Goal: Task Accomplishment & Management: Use online tool/utility

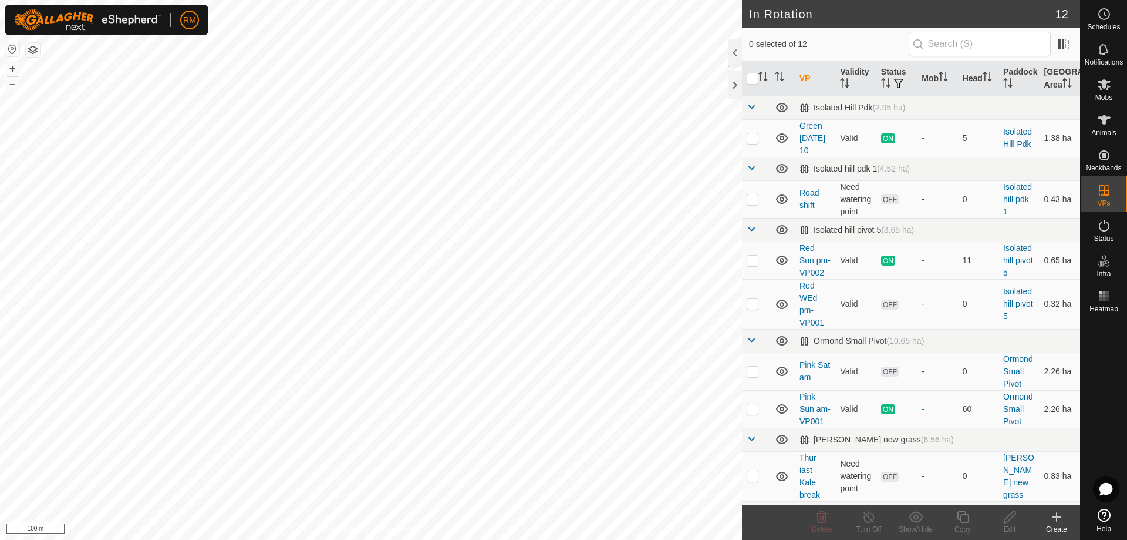
checkbox input "true"
click at [1105, 88] on icon at bounding box center [1104, 84] width 13 height 11
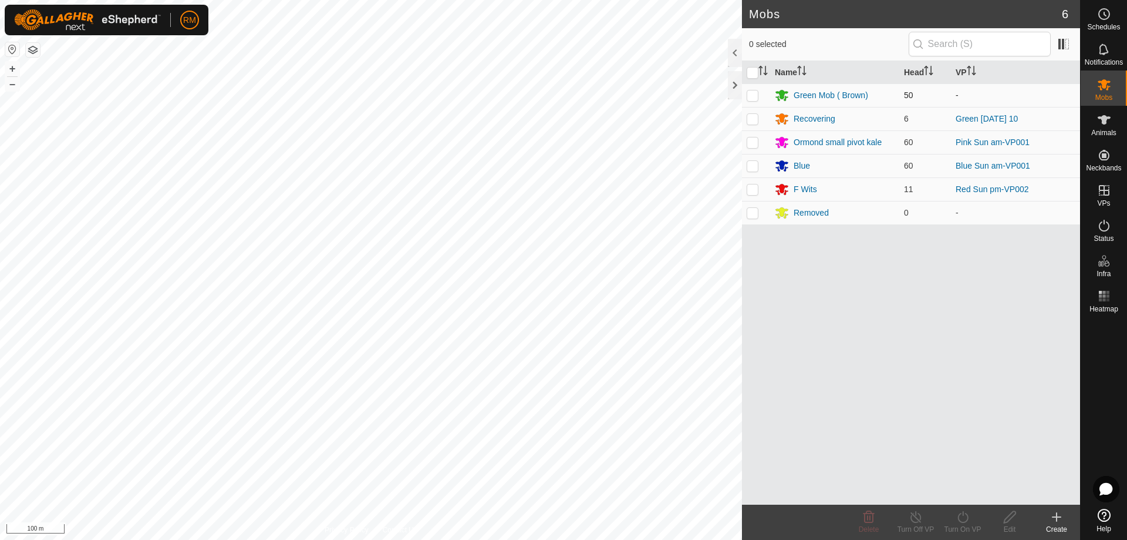
click at [757, 97] on p-checkbox at bounding box center [753, 94] width 12 height 9
checkbox input "true"
click at [959, 514] on icon at bounding box center [963, 517] width 11 height 12
click at [955, 489] on link "Now" at bounding box center [998, 490] width 116 height 23
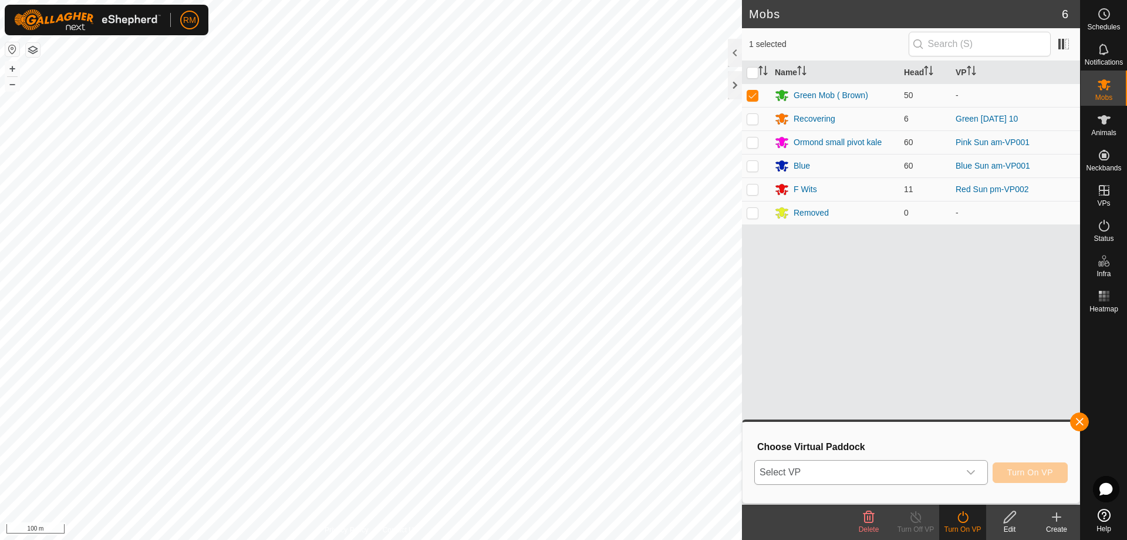
click at [972, 472] on icon "dropdown trigger" at bounding box center [971, 471] width 9 height 9
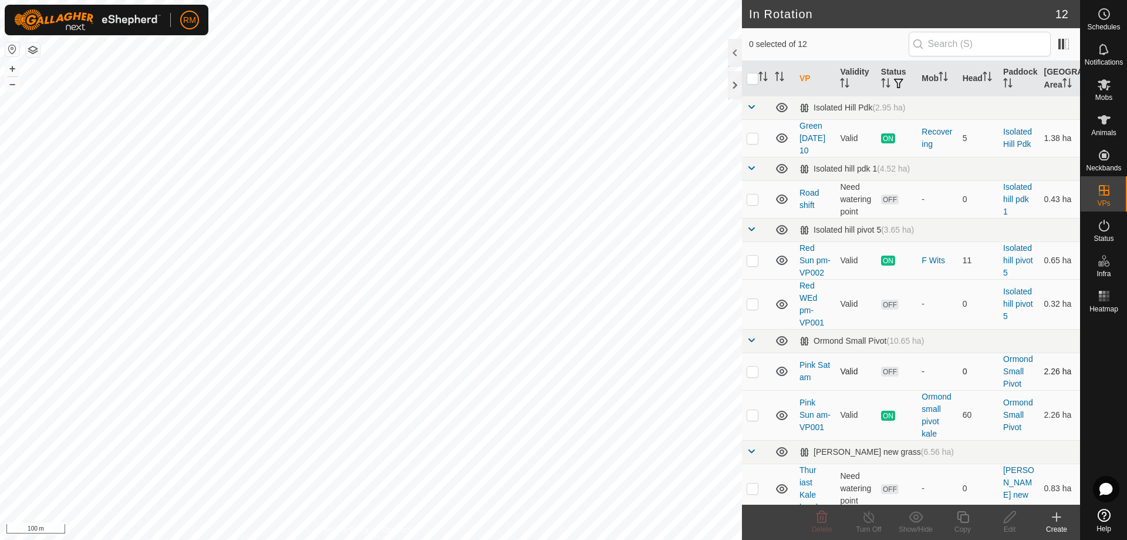
checkbox input "true"
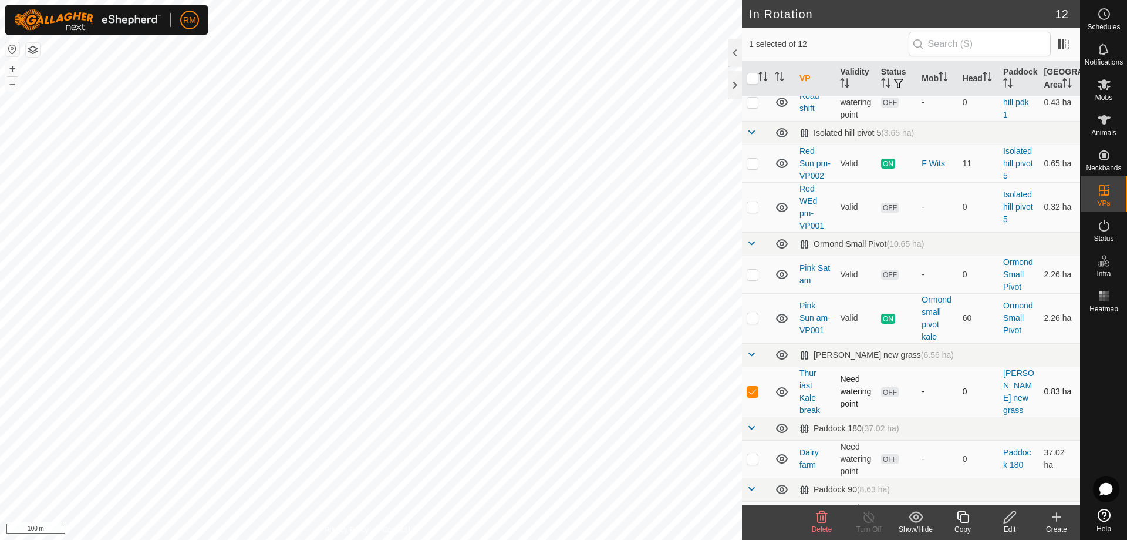
scroll to position [97, 0]
click at [1106, 90] on icon at bounding box center [1104, 85] width 14 height 14
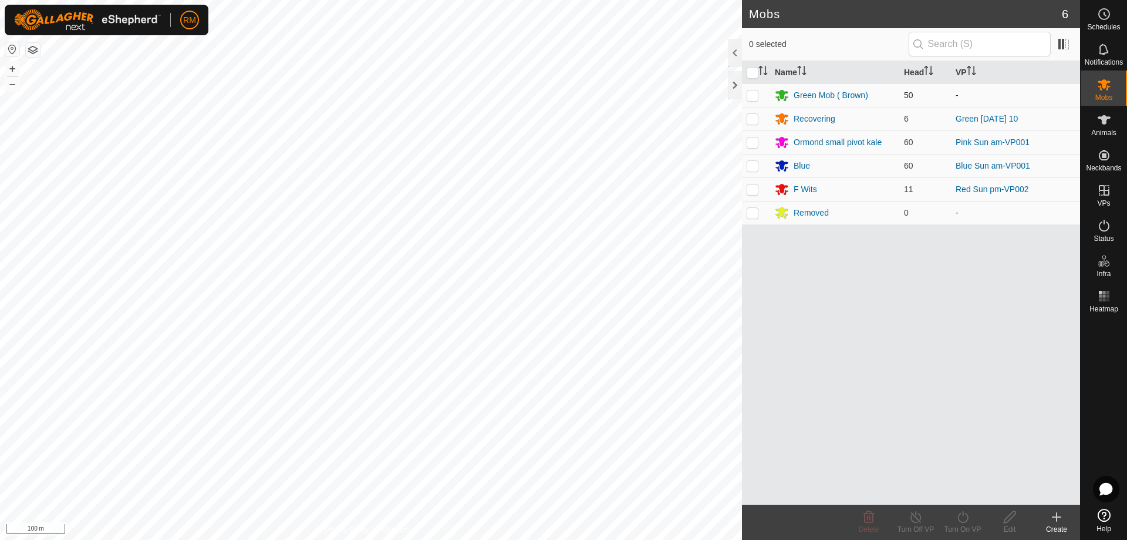
click at [754, 92] on p-checkbox at bounding box center [753, 94] width 12 height 9
checkbox input "true"
click at [962, 519] on icon at bounding box center [963, 517] width 15 height 14
click at [948, 490] on link "Now" at bounding box center [998, 490] width 116 height 23
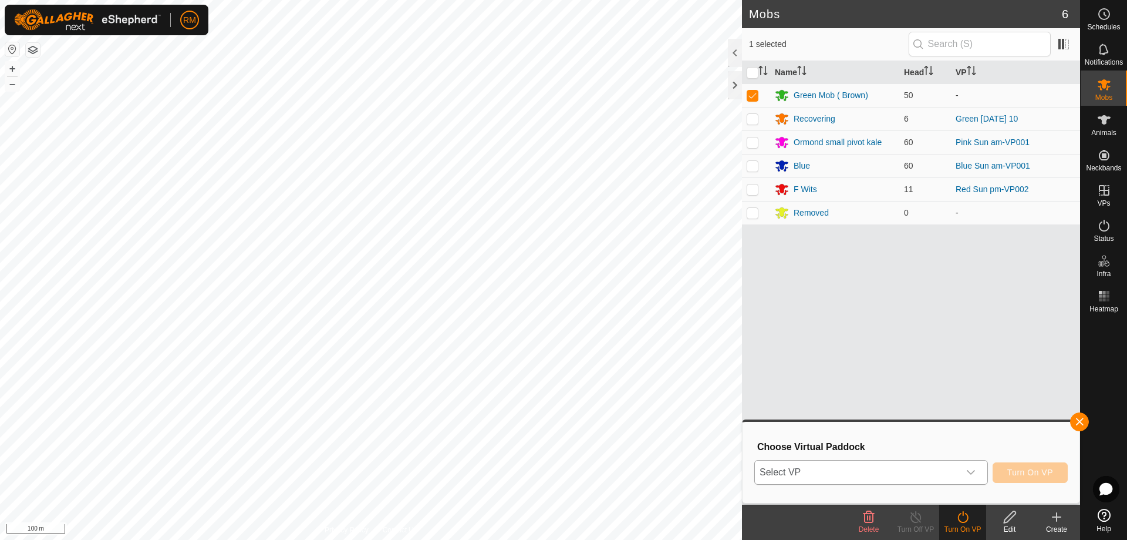
click at [973, 469] on icon "dropdown trigger" at bounding box center [971, 471] width 9 height 9
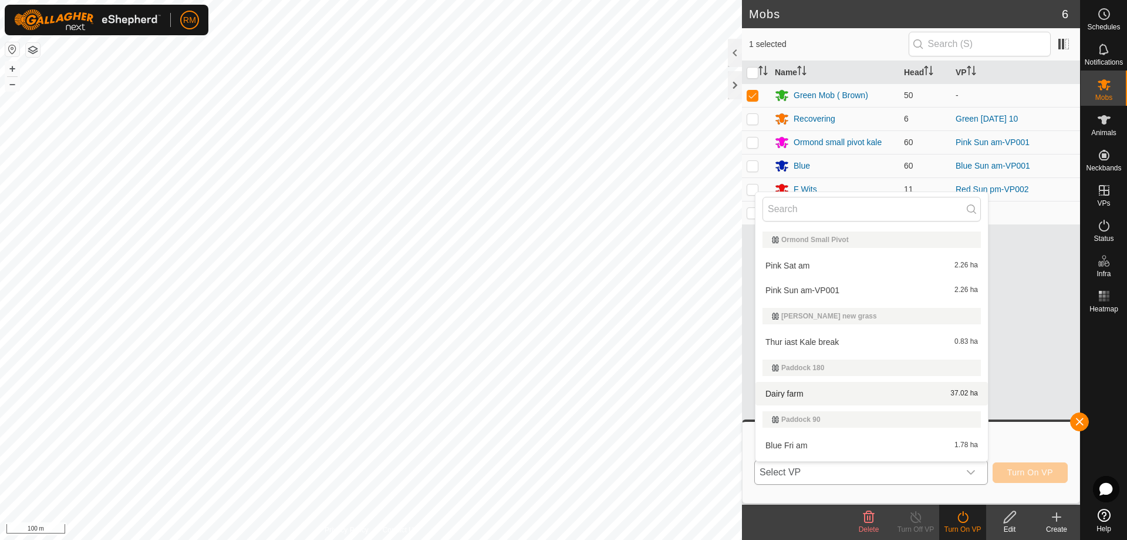
scroll to position [179, 0]
click at [815, 345] on li "Thur iast Kale break 0.83 ha" at bounding box center [872, 342] width 233 height 23
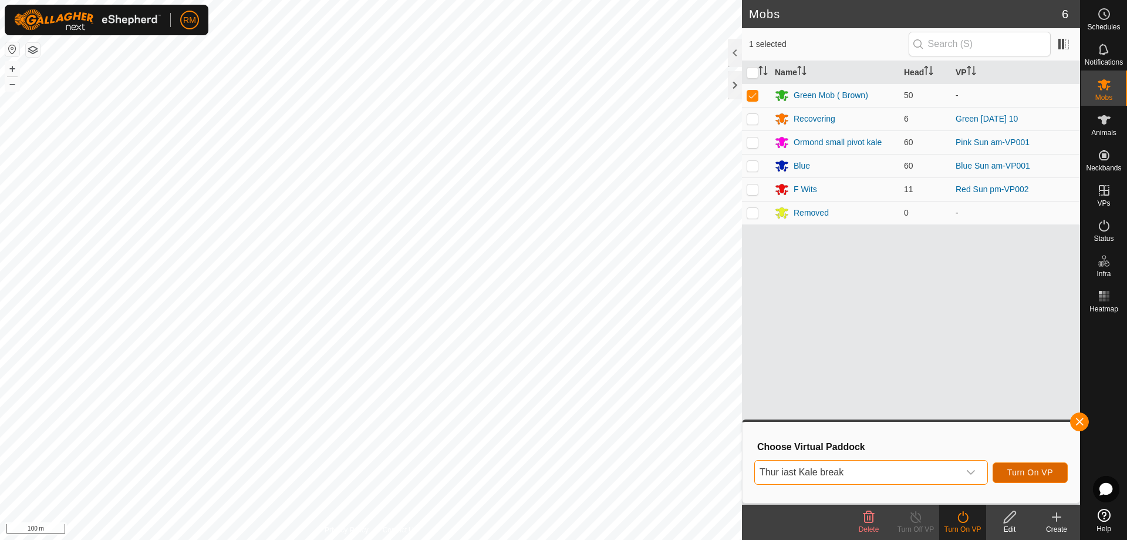
click at [1021, 472] on span "Turn On VP" at bounding box center [1031, 471] width 46 height 9
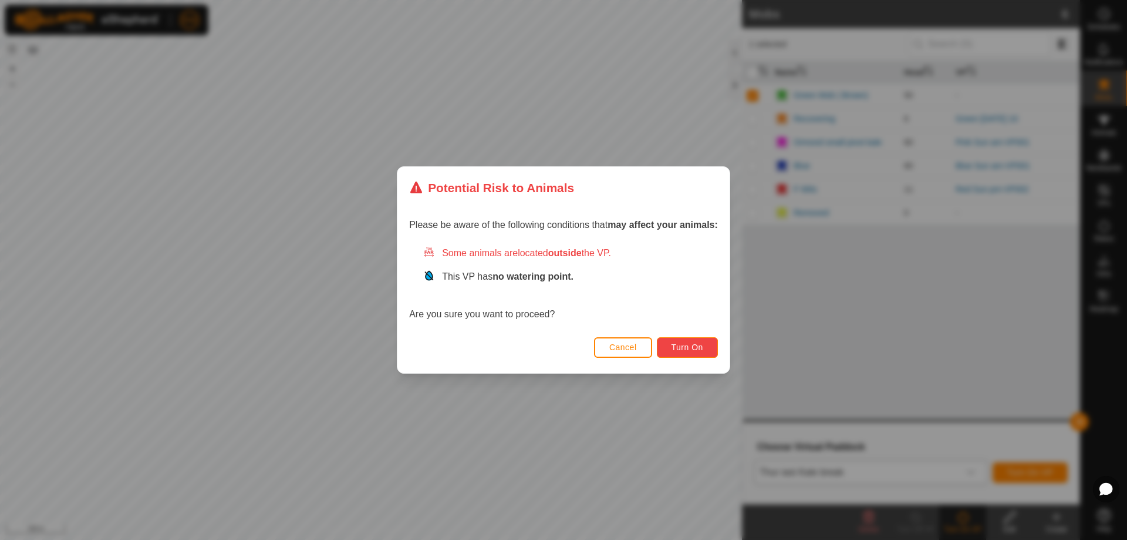
click at [701, 343] on span "Turn On" at bounding box center [688, 346] width 32 height 9
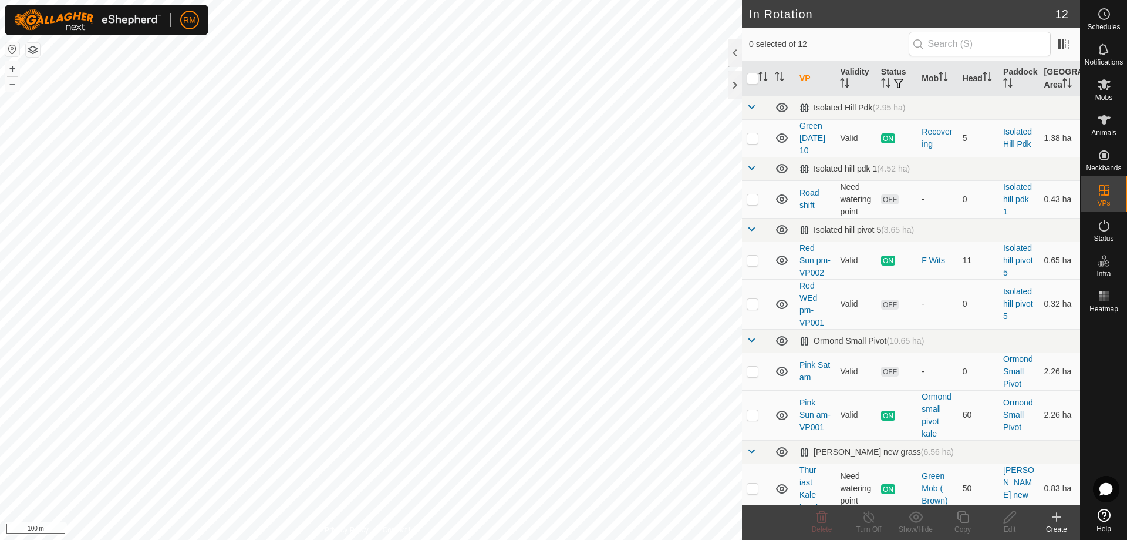
checkbox input "true"
click at [962, 515] on icon at bounding box center [963, 517] width 12 height 12
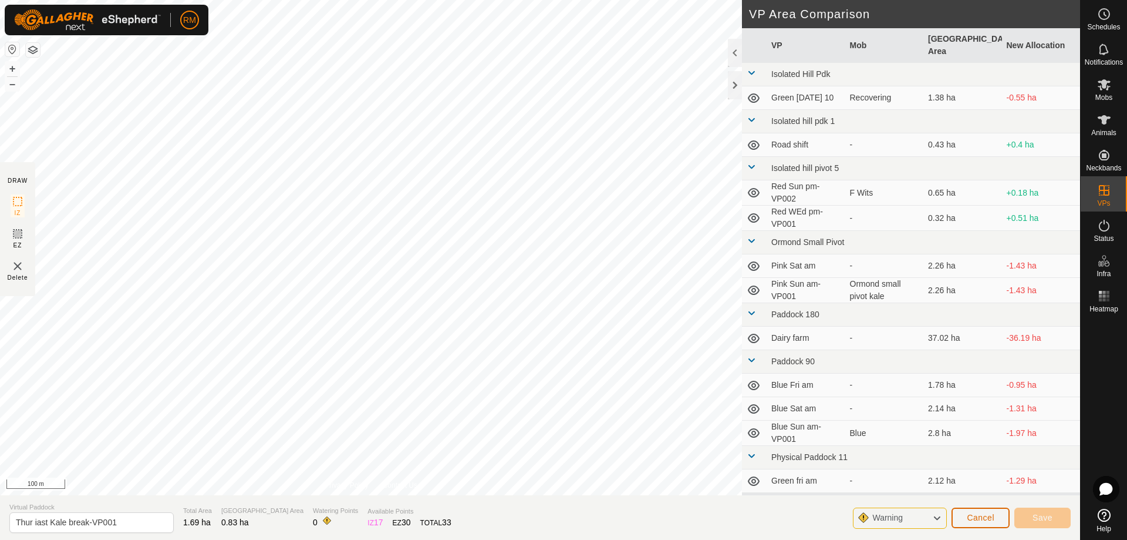
click at [978, 517] on span "Cancel" at bounding box center [981, 517] width 28 height 9
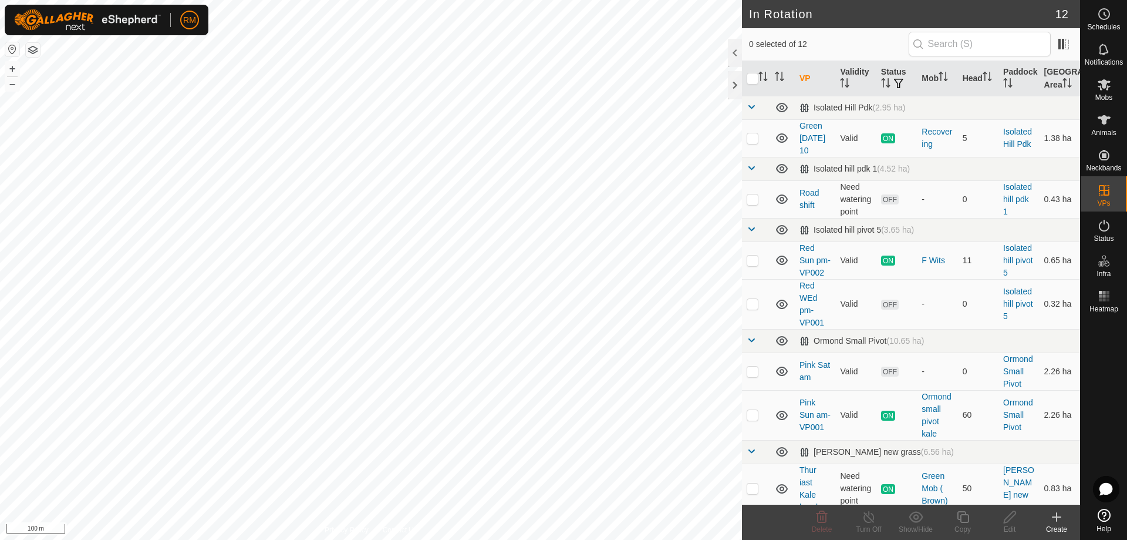
checkbox input "true"
click at [958, 515] on icon at bounding box center [963, 517] width 12 height 12
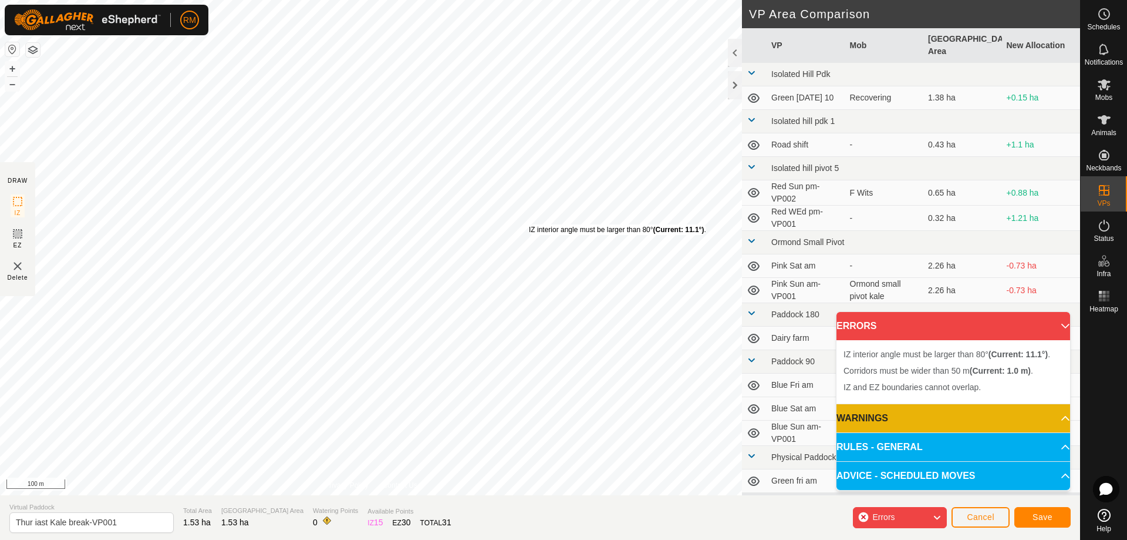
click at [529, 224] on div "IZ interior angle must be larger than 80° (Current: 11.1°) ." at bounding box center [617, 229] width 177 height 11
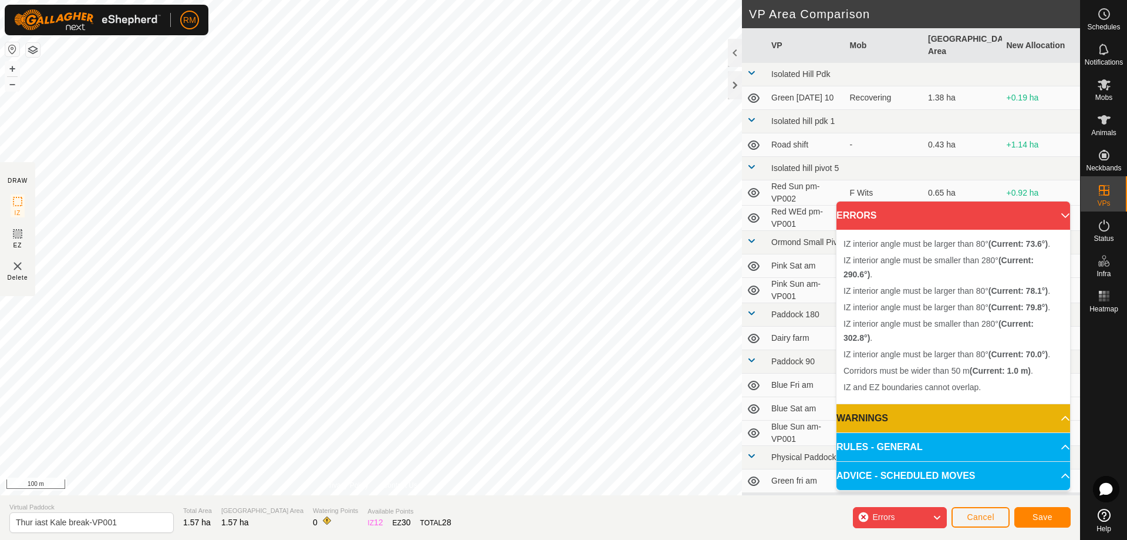
click at [528, 241] on div "IZ interior angle must be larger than 80° (Current: 79.8°) . + – ⇧ i 100 m" at bounding box center [371, 247] width 742 height 495
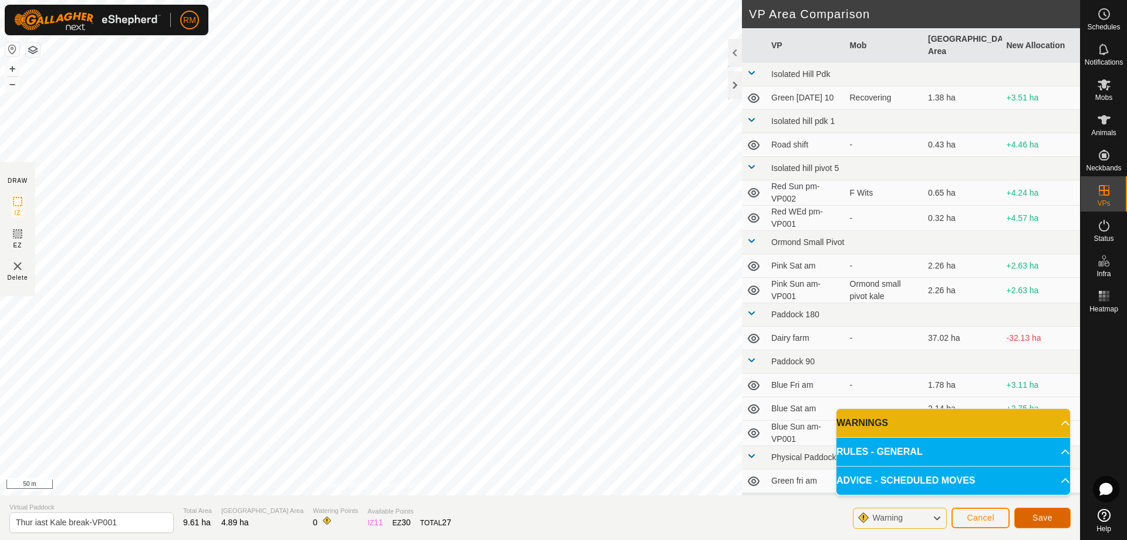
click at [1039, 518] on span "Save" at bounding box center [1043, 517] width 20 height 9
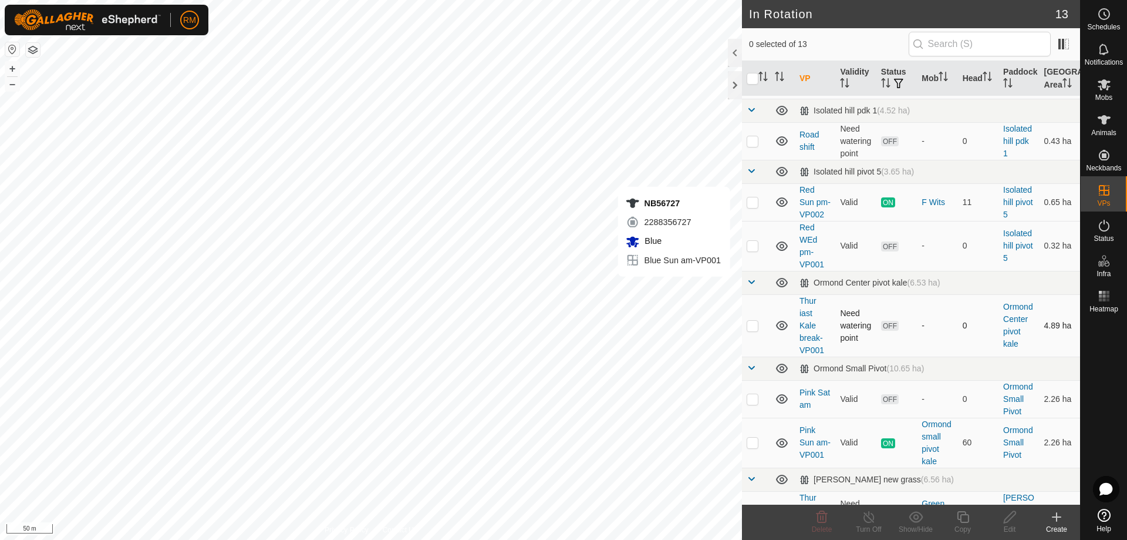
scroll to position [59, 0]
click at [753, 329] on p-checkbox at bounding box center [753, 324] width 12 height 9
checkbox input "true"
click at [1011, 517] on icon at bounding box center [1010, 517] width 12 height 12
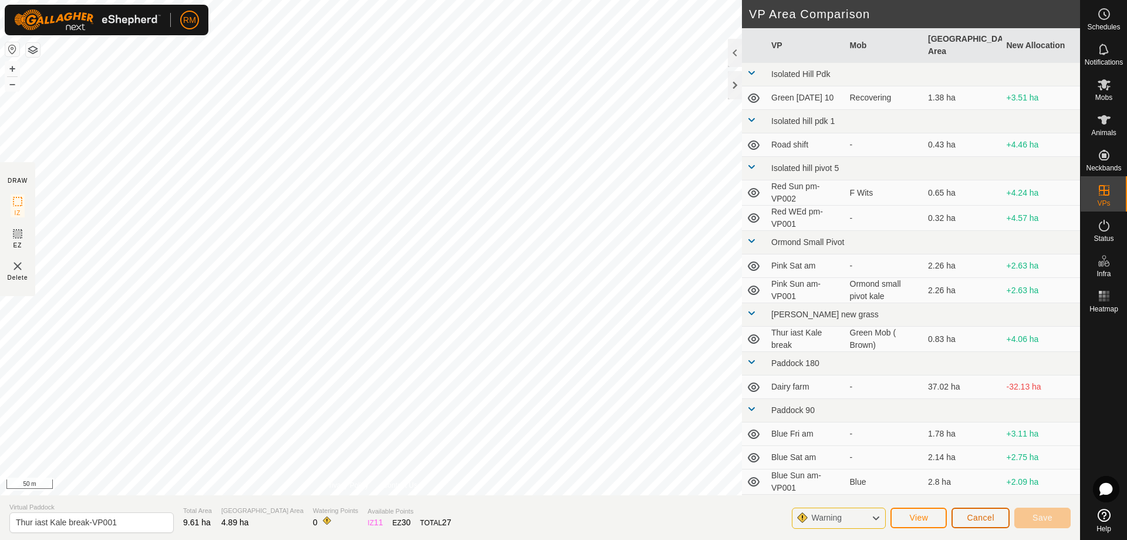
click at [994, 518] on span "Cancel" at bounding box center [981, 517] width 28 height 9
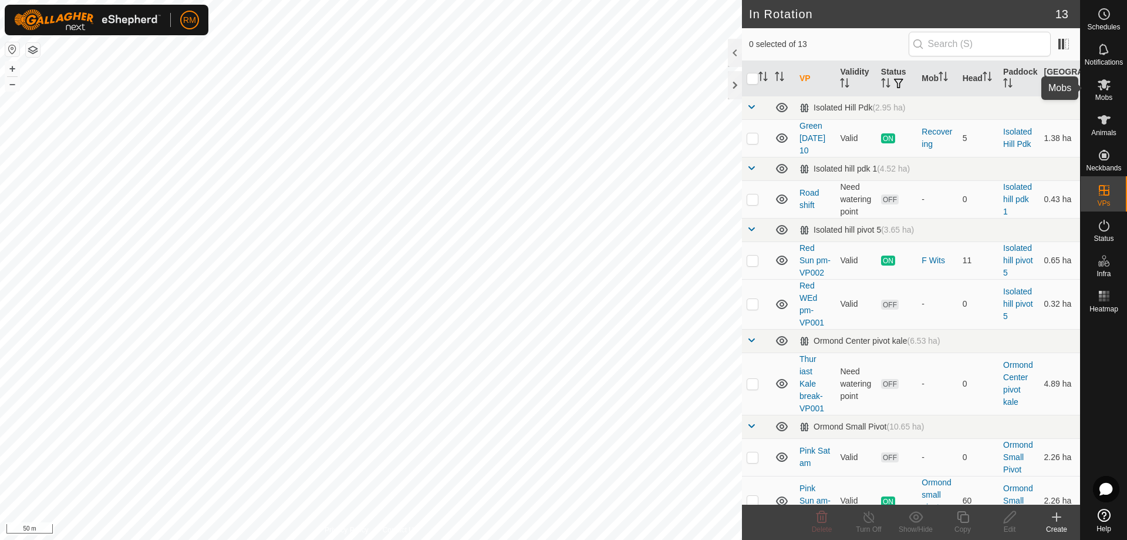
click at [1105, 86] on icon at bounding box center [1104, 84] width 13 height 11
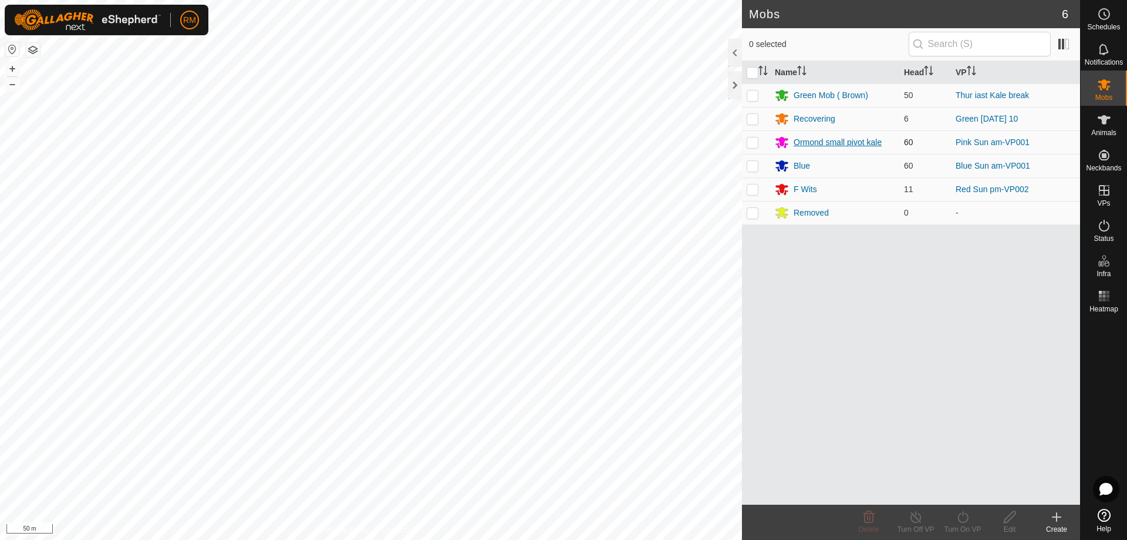
click at [783, 142] on icon at bounding box center [782, 142] width 13 height 11
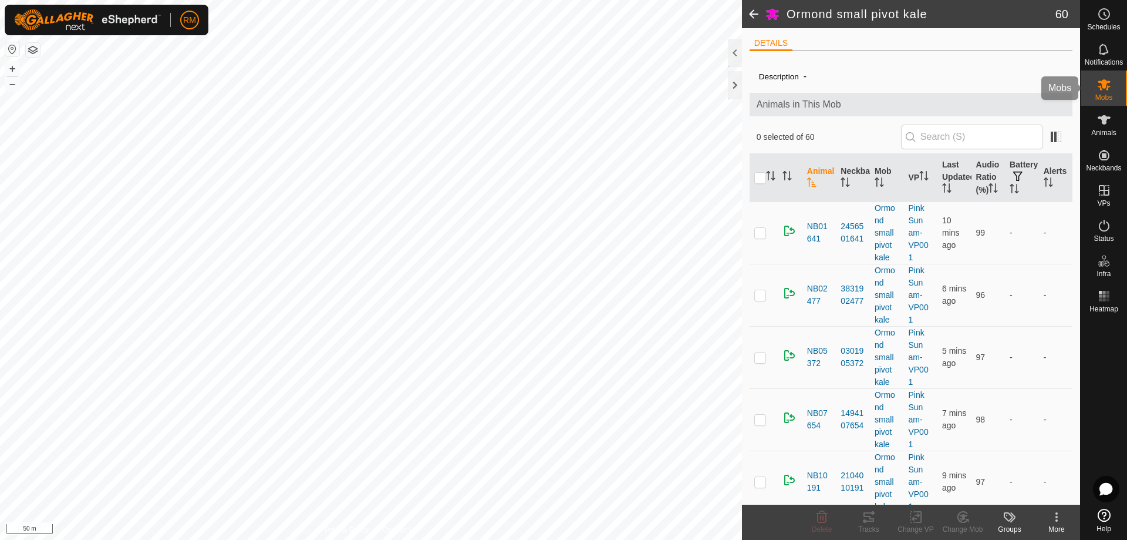
click at [1108, 84] on icon at bounding box center [1104, 85] width 14 height 14
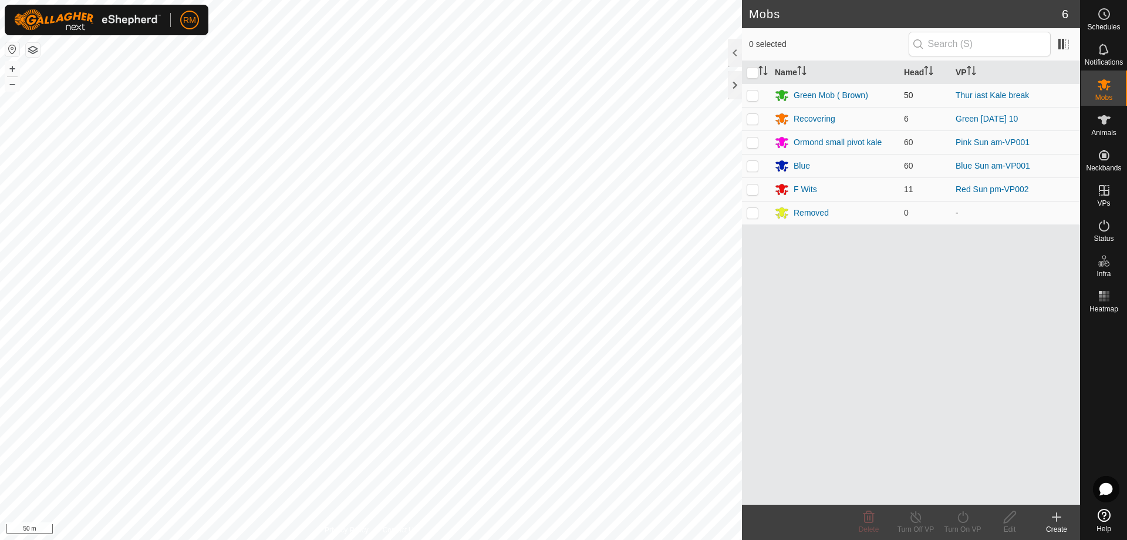
click at [755, 94] on p-checkbox at bounding box center [753, 94] width 12 height 9
checkbox input "true"
click at [964, 514] on icon at bounding box center [963, 517] width 11 height 12
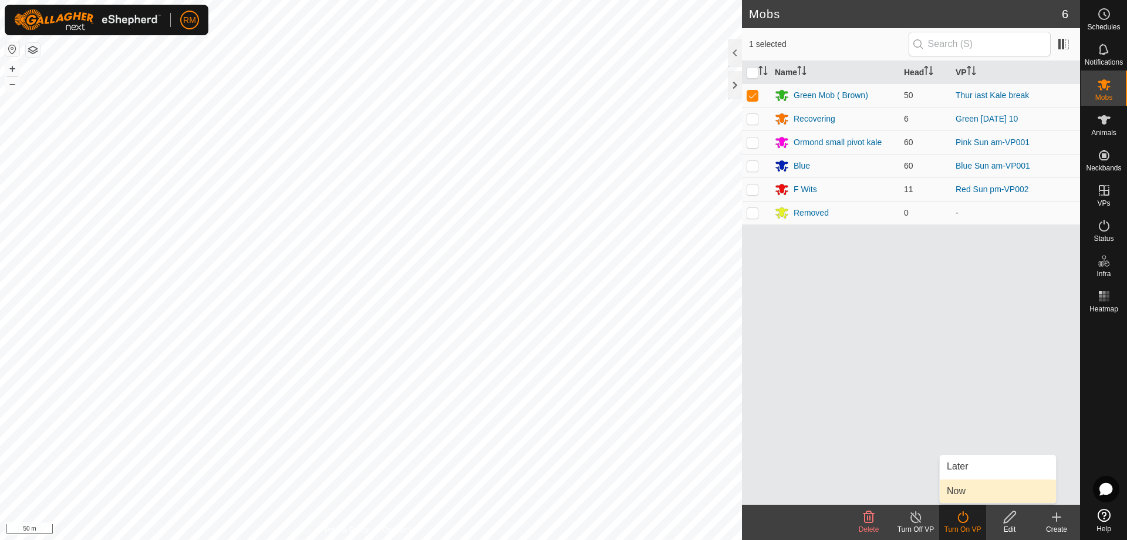
click at [971, 490] on link "Now" at bounding box center [998, 490] width 116 height 23
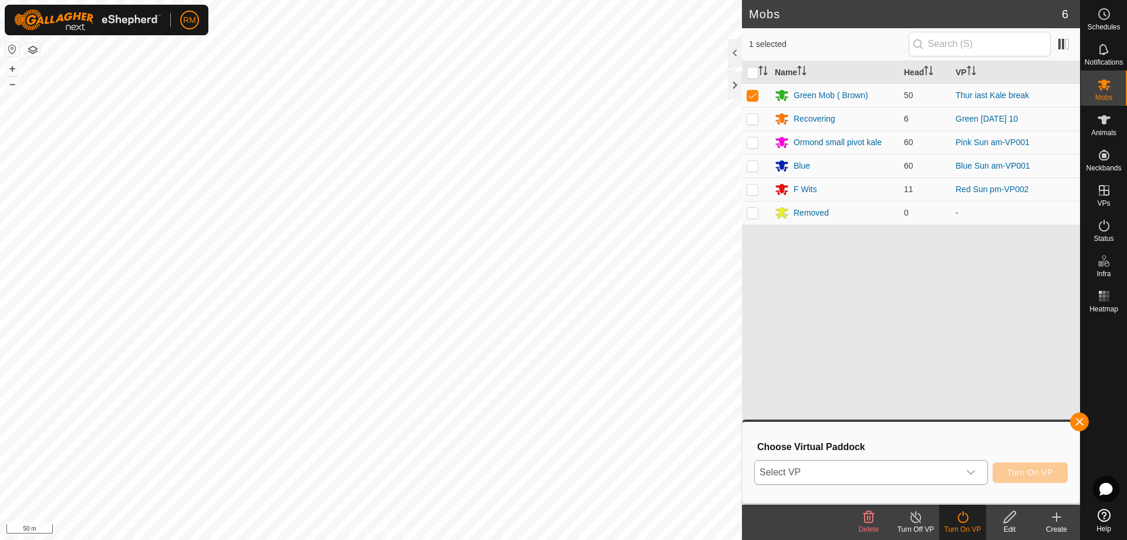
click at [970, 469] on icon "dropdown trigger" at bounding box center [971, 471] width 9 height 9
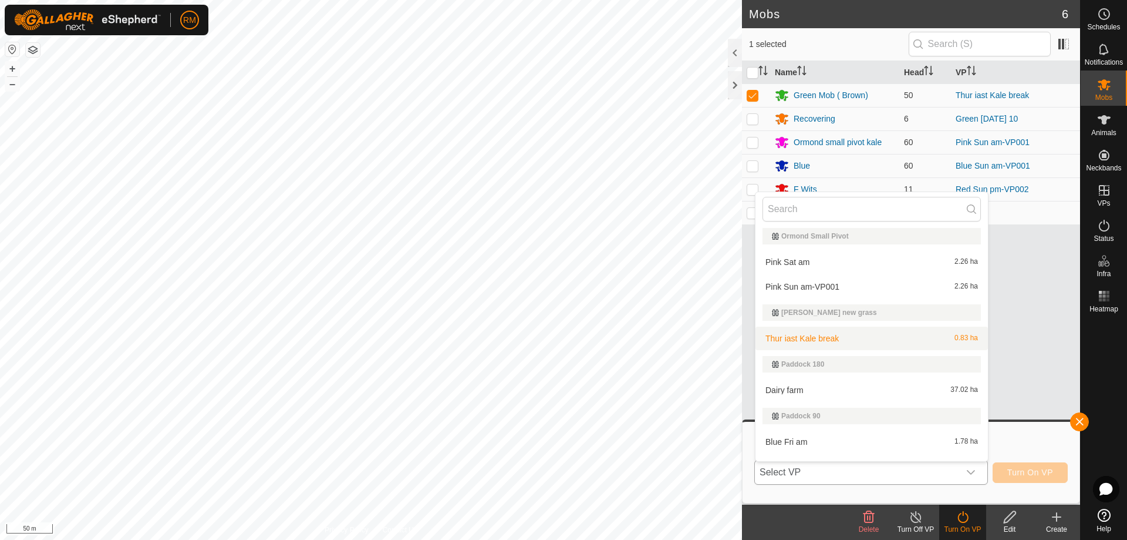
scroll to position [235, 0]
click at [809, 337] on li "Thur iast Kale break 0.83 ha" at bounding box center [872, 337] width 233 height 23
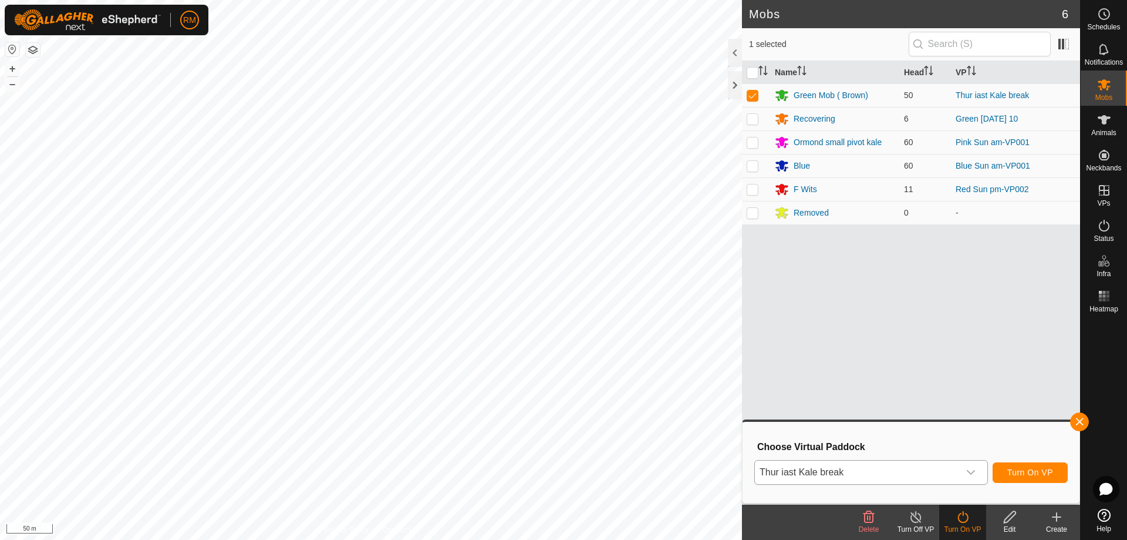
click at [973, 471] on icon "dropdown trigger" at bounding box center [971, 471] width 9 height 9
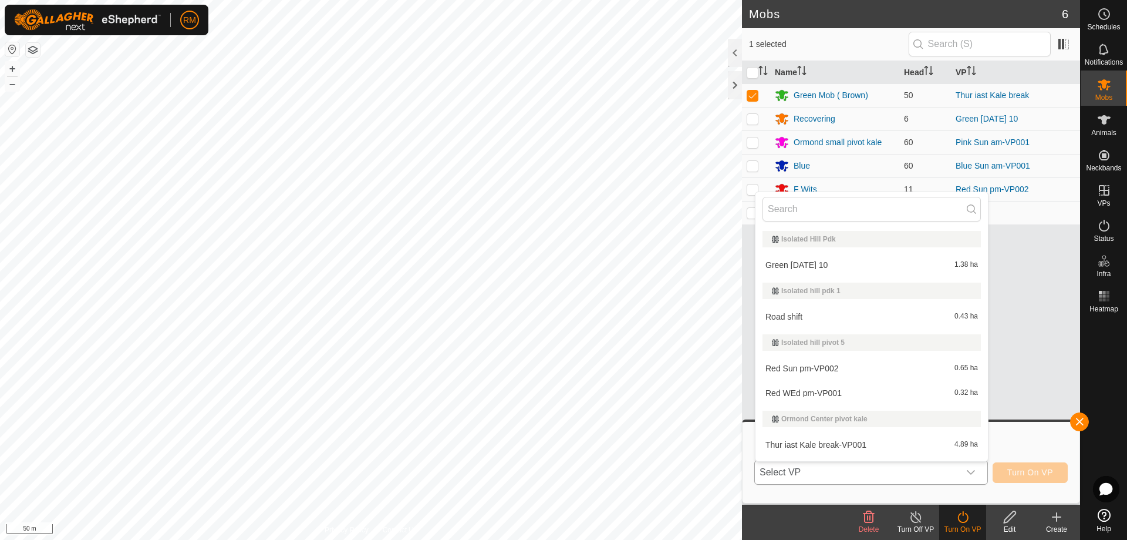
scroll to position [123, 0]
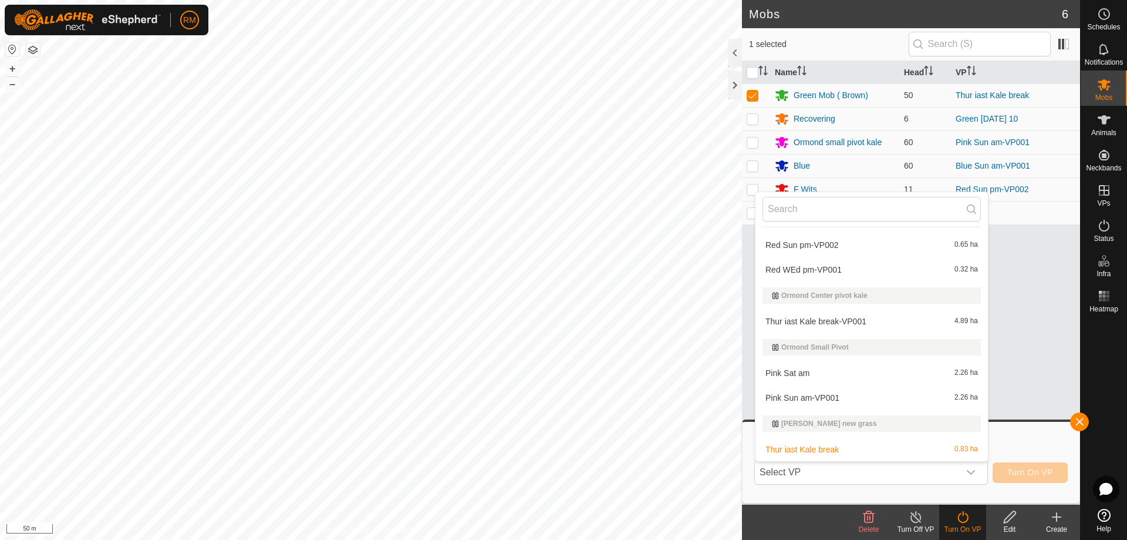
click at [851, 318] on li "Thur iast Kale break-VP001 4.89 ha" at bounding box center [872, 320] width 233 height 23
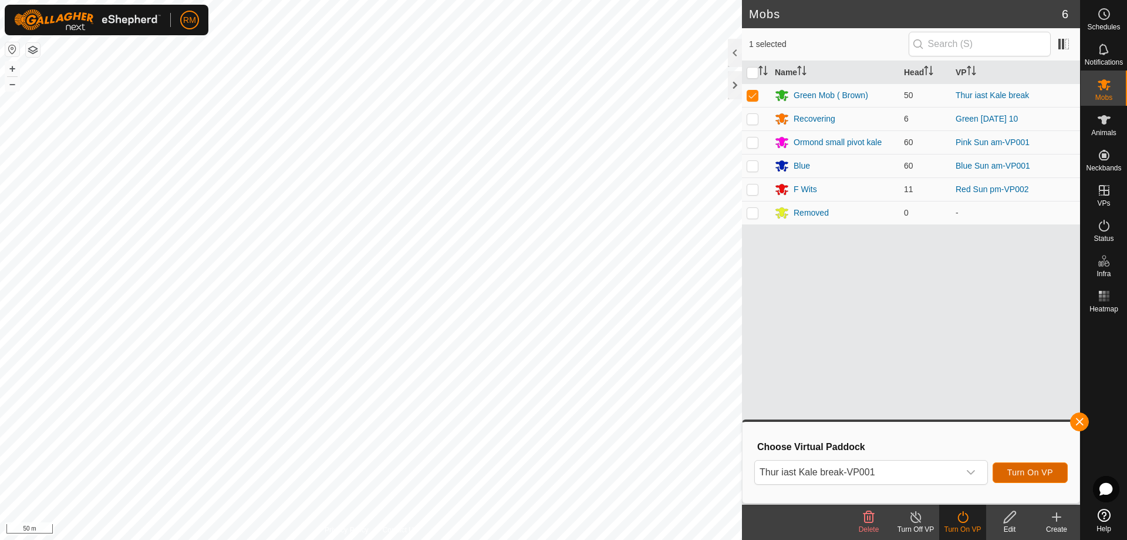
click at [1034, 470] on span "Turn On VP" at bounding box center [1031, 471] width 46 height 9
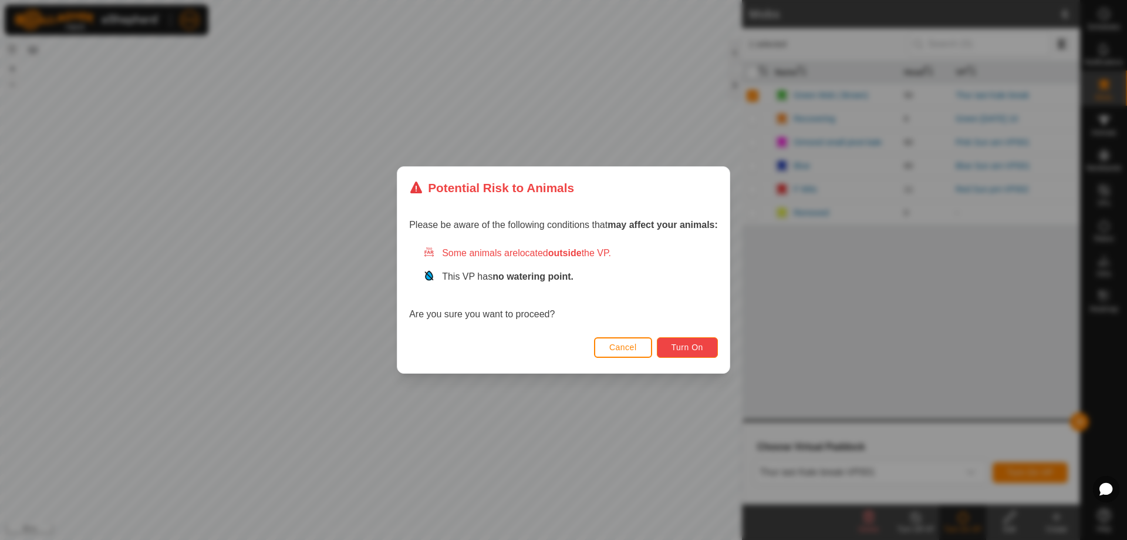
click at [695, 347] on span "Turn On" at bounding box center [688, 346] width 32 height 9
